Goal: Task Accomplishment & Management: Use online tool/utility

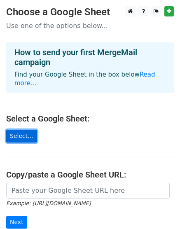
click at [24, 130] on link "Select..." at bounding box center [21, 136] width 31 height 13
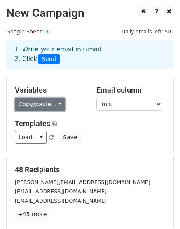
click at [55, 106] on link "Copy/paste..." at bounding box center [40, 104] width 50 height 13
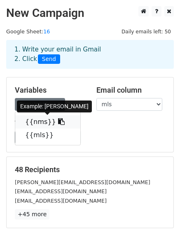
click at [41, 123] on link "{{nms}}" at bounding box center [47, 121] width 65 height 13
